Goal: Task Accomplishment & Management: Complete application form

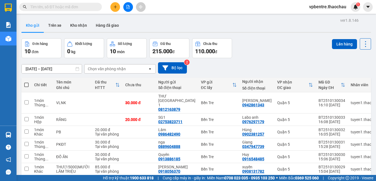
click at [77, 9] on input "text" at bounding box center [62, 7] width 65 height 6
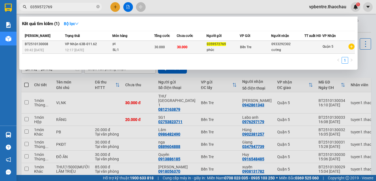
type input "0359572769"
click at [183, 42] on td "30.000" at bounding box center [192, 47] width 30 height 13
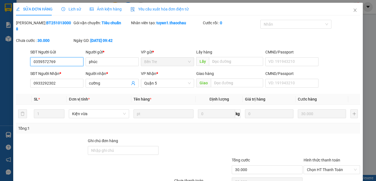
type input "0359572769"
type input "phúc"
type input "0933292302"
type input "cường"
type input "30.000"
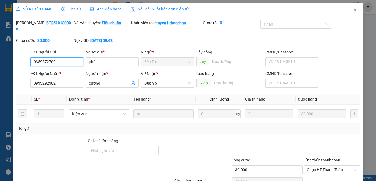
type input "30.000"
click at [72, 10] on span "Lịch sử" at bounding box center [71, 9] width 20 height 4
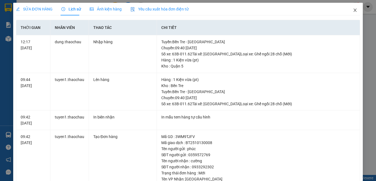
click at [353, 11] on icon "close" at bounding box center [355, 10] width 4 height 4
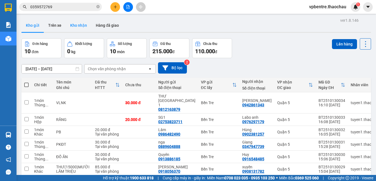
click at [78, 23] on button "Kho nhận" at bounding box center [79, 25] width 26 height 13
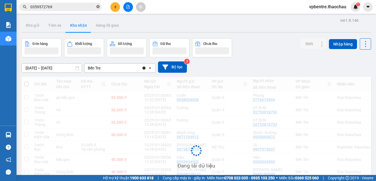
click at [98, 8] on icon "close-circle" at bounding box center [97, 6] width 3 height 3
